Goal: Navigation & Orientation: Find specific page/section

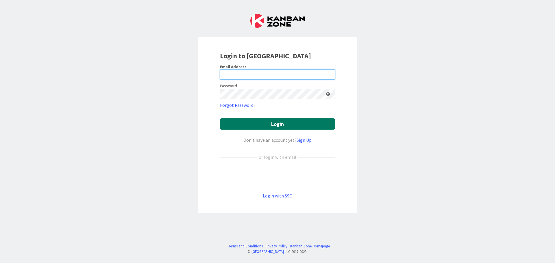
type input "[EMAIL_ADDRESS][DOMAIN_NAME]"
click at [292, 123] on button "Login" at bounding box center [277, 124] width 115 height 11
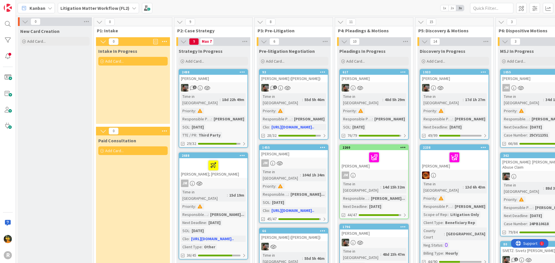
click at [33, 6] on span "Kanban" at bounding box center [37, 8] width 16 height 7
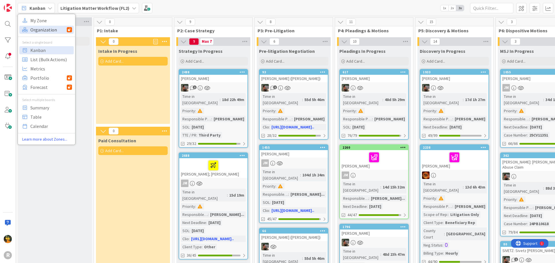
click at [40, 27] on span "Organization" at bounding box center [48, 29] width 36 height 9
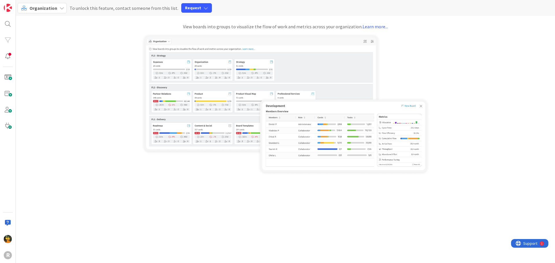
click at [38, 5] on div "Organization" at bounding box center [42, 8] width 49 height 10
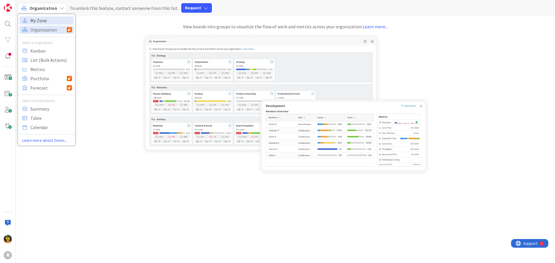
click at [45, 23] on span "My Zone" at bounding box center [51, 20] width 42 height 9
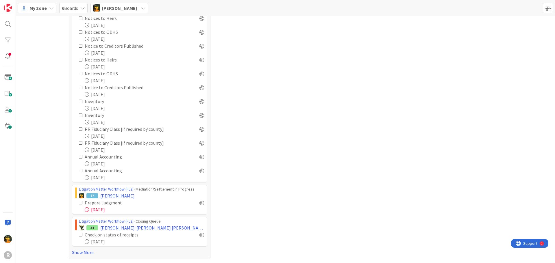
scroll to position [519, 0]
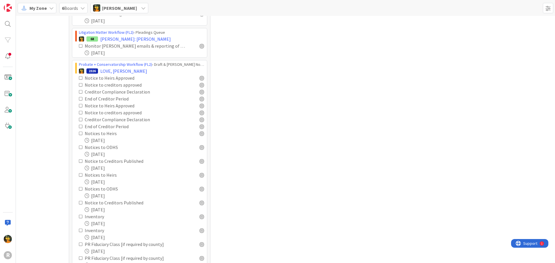
click at [79, 133] on icon at bounding box center [81, 134] width 4 height 4
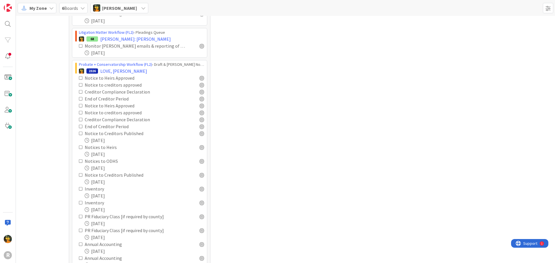
click at [79, 148] on icon at bounding box center [81, 147] width 4 height 4
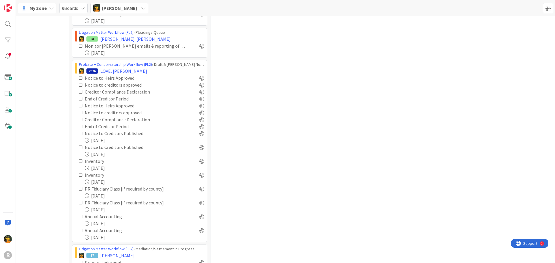
click at [79, 105] on icon at bounding box center [81, 106] width 4 height 4
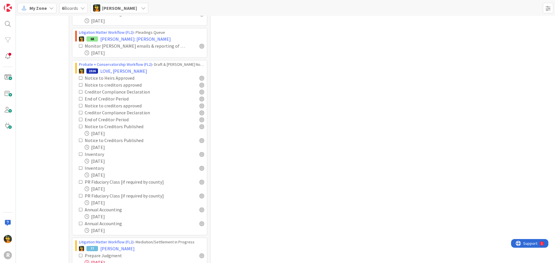
click at [79, 105] on icon at bounding box center [81, 106] width 4 height 4
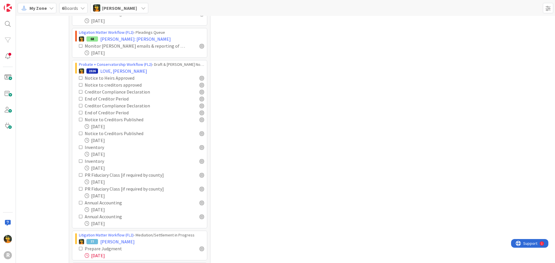
click at [79, 79] on icon at bounding box center [81, 78] width 4 height 4
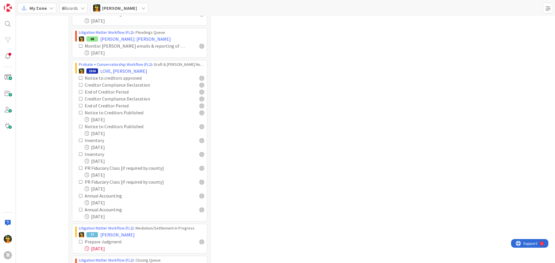
click at [79, 79] on icon at bounding box center [81, 78] width 4 height 4
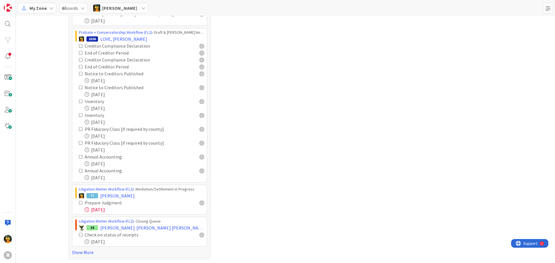
scroll to position [435, 0]
click at [82, 252] on link "Show More" at bounding box center [139, 252] width 135 height 7
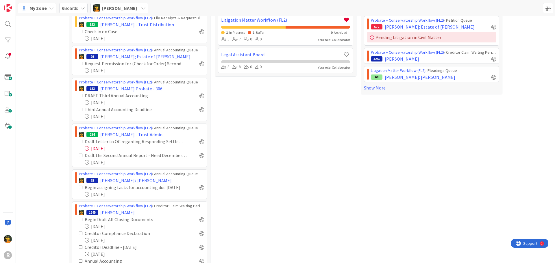
scroll to position [60, 0]
